Goal: Find specific fact: Find contact information

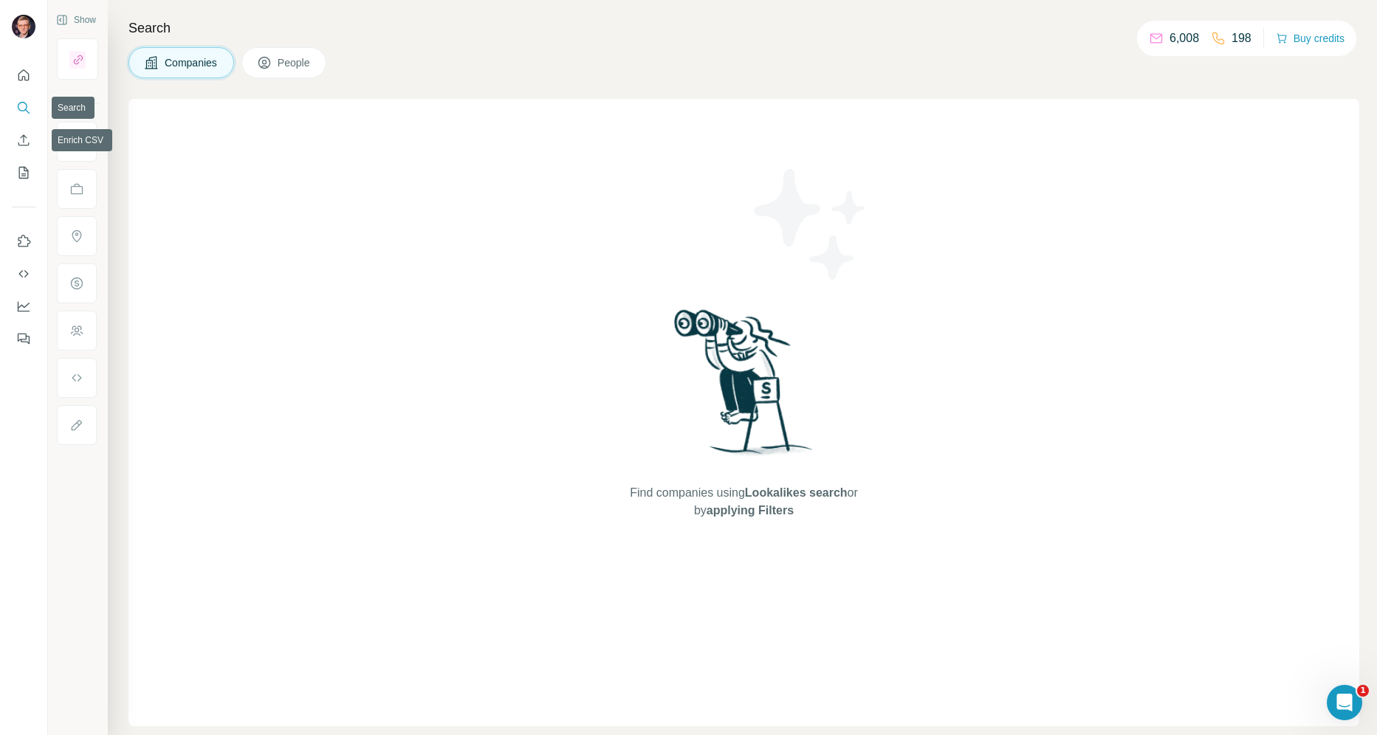
click at [30, 94] on nav at bounding box center [24, 124] width 24 height 124
click at [21, 174] on icon "My lists" at bounding box center [23, 172] width 15 height 15
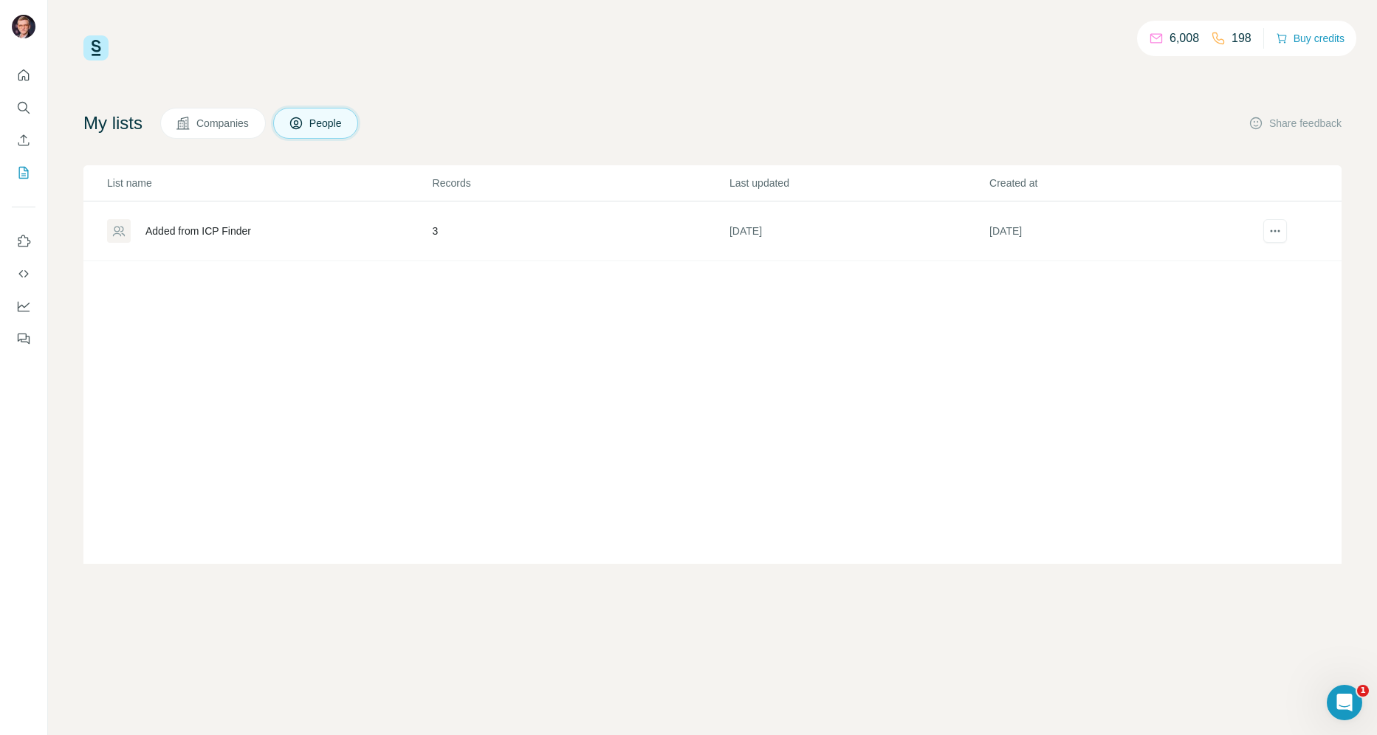
click at [224, 235] on div "Added from ICP Finder" at bounding box center [198, 231] width 106 height 15
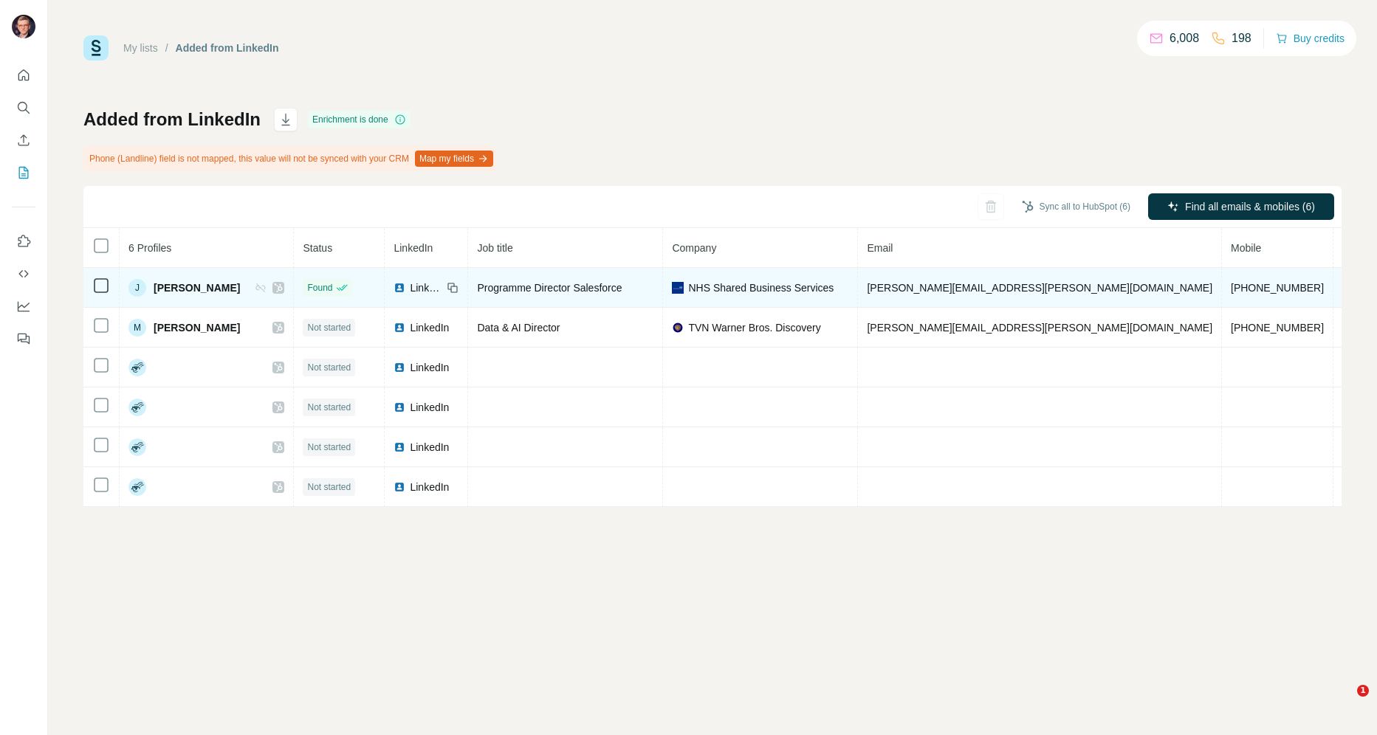
click at [932, 283] on span "[PERSON_NAME][EMAIL_ADDRESS][PERSON_NAME][DOMAIN_NAME]" at bounding box center [1039, 288] width 345 height 12
copy span "[PERSON_NAME][EMAIL_ADDRESS][PERSON_NAME][DOMAIN_NAME]"
